Goal: Navigation & Orientation: Find specific page/section

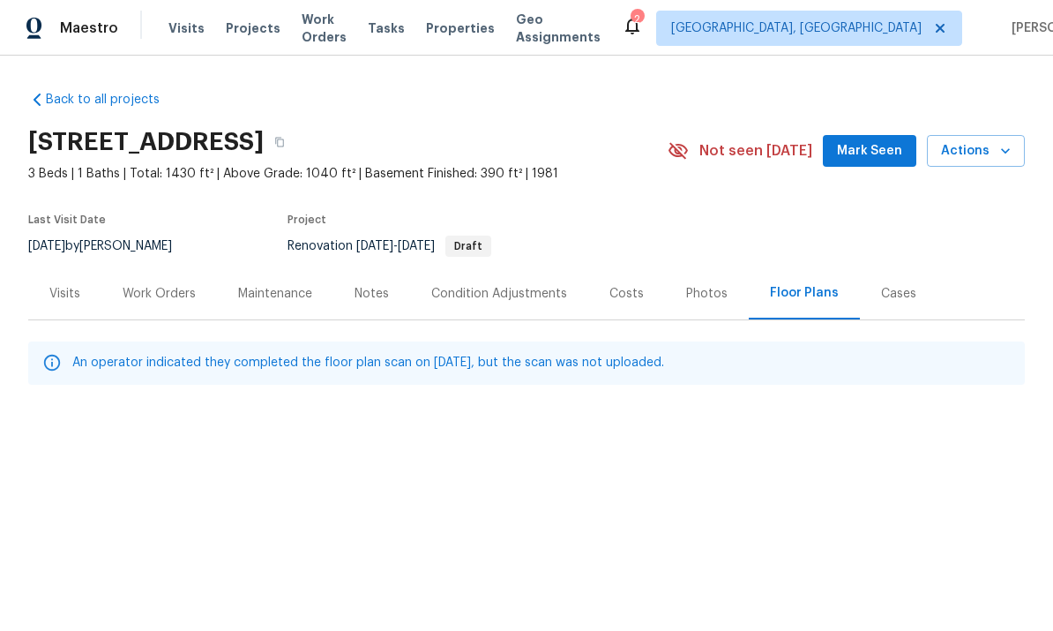
click at [187, 22] on span "Visits" at bounding box center [186, 28] width 36 height 18
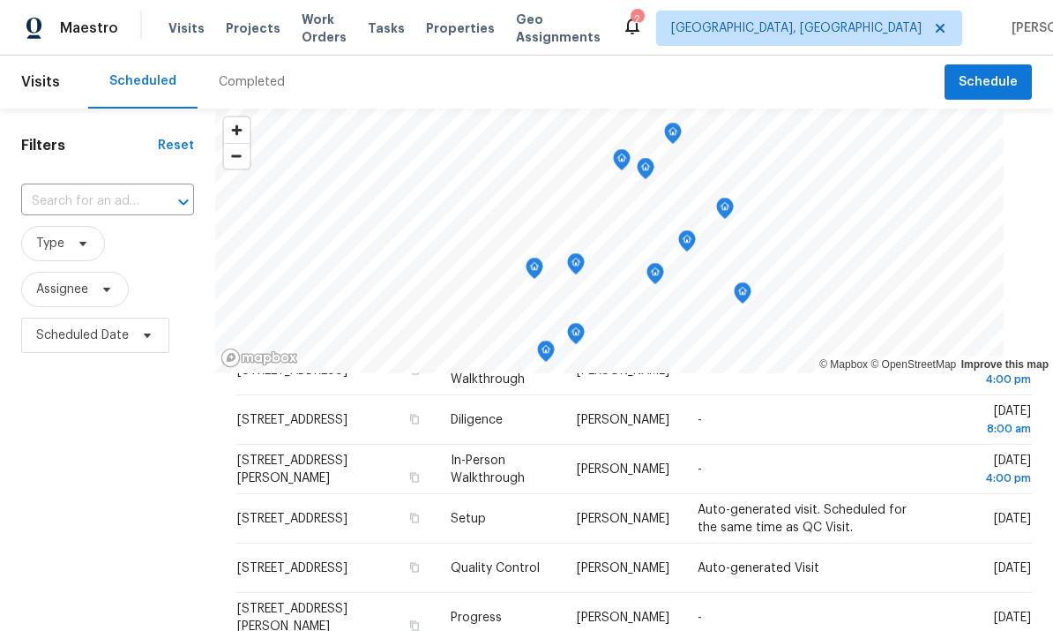
scroll to position [541, 0]
click at [416, 512] on td "[STREET_ADDRESS]" at bounding box center [336, 519] width 200 height 49
